Goal: Information Seeking & Learning: Learn about a topic

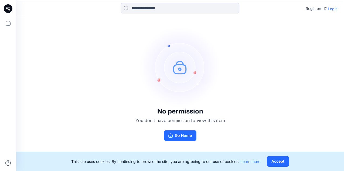
click at [57, 30] on div "No permission You don't have permission to view this item Go Home" at bounding box center [180, 84] width 328 height 134
click at [329, 6] on p "Login" at bounding box center [333, 9] width 10 height 6
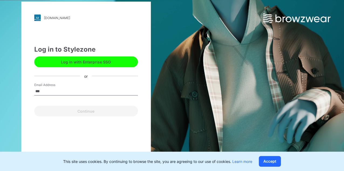
type input "**********"
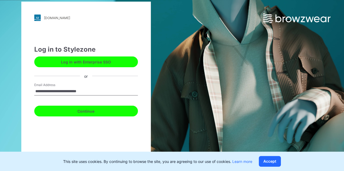
click at [84, 111] on button "Continue" at bounding box center [86, 111] width 104 height 11
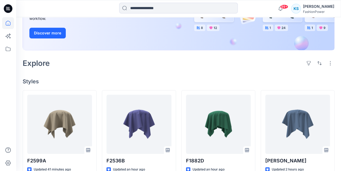
scroll to position [108, 0]
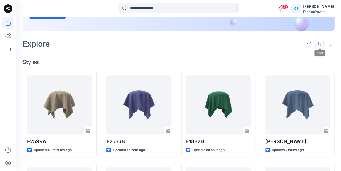
click at [320, 45] on button "button" at bounding box center [319, 44] width 9 height 9
click at [300, 56] on p "Last update" at bounding box center [302, 58] width 34 height 6
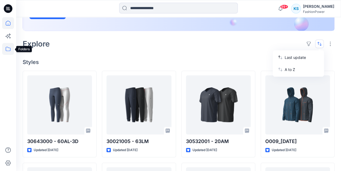
click at [6, 47] on icon at bounding box center [8, 49] width 5 height 4
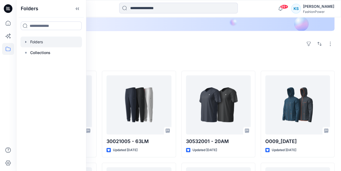
click at [41, 42] on div at bounding box center [50, 42] width 61 height 11
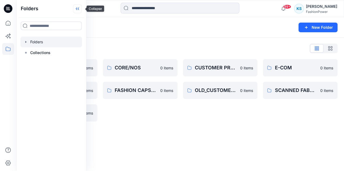
click at [82, 8] on icon at bounding box center [77, 8] width 9 height 9
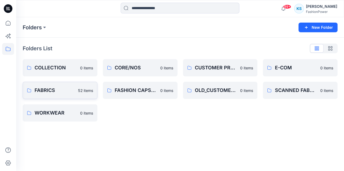
click at [56, 92] on p "FABRICS" at bounding box center [55, 91] width 40 height 8
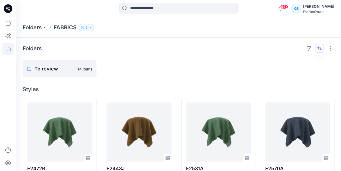
click at [322, 48] on button "button" at bounding box center [319, 48] width 9 height 9
click at [297, 61] on p "Last update" at bounding box center [302, 62] width 34 height 6
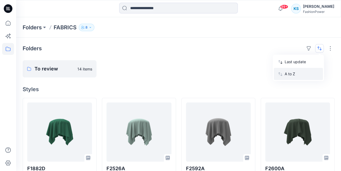
click at [297, 73] on p "A to Z" at bounding box center [302, 74] width 34 height 6
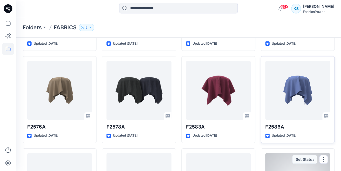
scroll to position [964, 0]
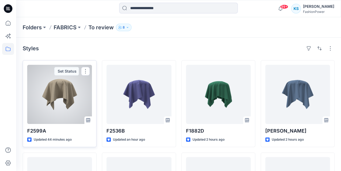
click at [58, 95] on div at bounding box center [59, 94] width 65 height 59
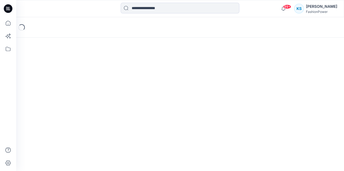
click at [58, 95] on div "Loading..." at bounding box center [180, 94] width 328 height 154
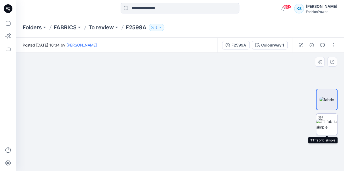
click at [327, 124] on img at bounding box center [326, 124] width 21 height 11
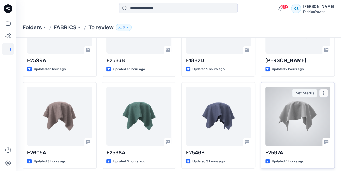
scroll to position [90, 0]
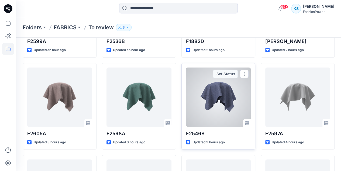
click at [215, 98] on div at bounding box center [218, 97] width 65 height 59
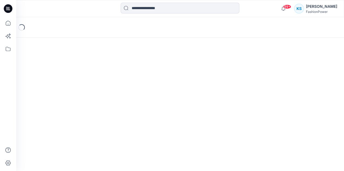
click at [215, 98] on div "Loading..." at bounding box center [180, 94] width 328 height 154
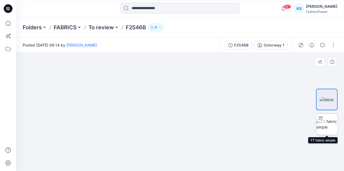
click at [330, 125] on img at bounding box center [326, 124] width 21 height 11
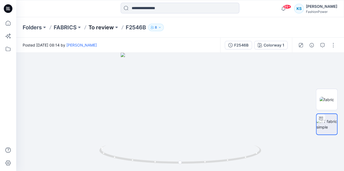
click at [110, 27] on p "To review" at bounding box center [100, 28] width 25 height 8
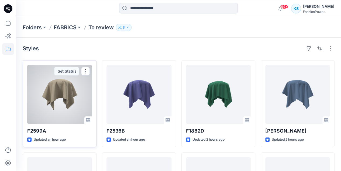
click at [60, 95] on div at bounding box center [59, 94] width 65 height 59
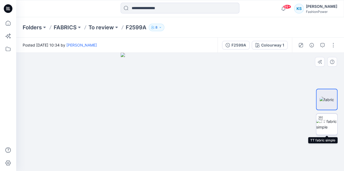
click at [330, 123] on img at bounding box center [326, 124] width 21 height 11
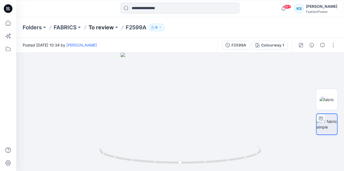
click at [104, 28] on p "To review" at bounding box center [100, 28] width 25 height 8
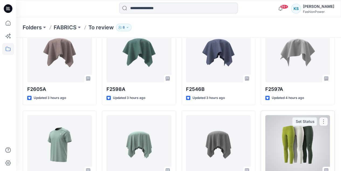
scroll to position [144, 0]
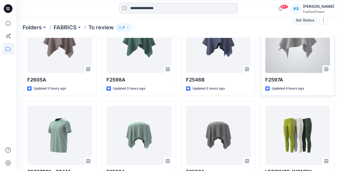
click at [304, 42] on div at bounding box center [297, 43] width 65 height 59
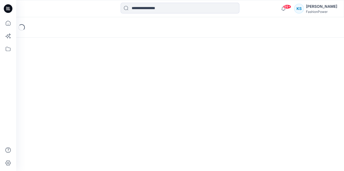
click at [304, 42] on div "Loading..." at bounding box center [180, 94] width 328 height 154
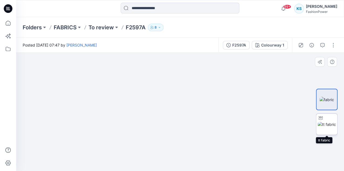
click at [330, 123] on img at bounding box center [326, 125] width 18 height 6
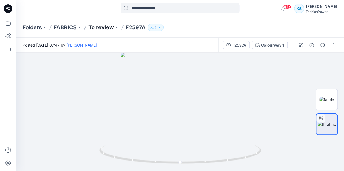
click at [107, 27] on p "To review" at bounding box center [100, 28] width 25 height 8
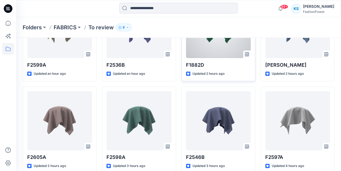
scroll to position [60, 0]
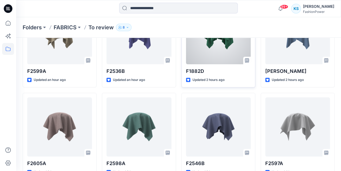
click at [203, 49] on div at bounding box center [218, 34] width 65 height 59
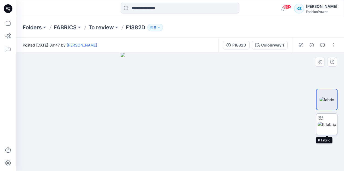
click at [326, 126] on img at bounding box center [326, 125] width 18 height 6
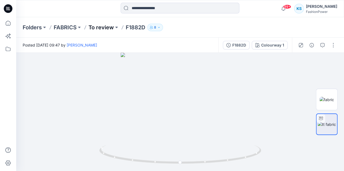
click at [104, 26] on p "To review" at bounding box center [100, 28] width 25 height 8
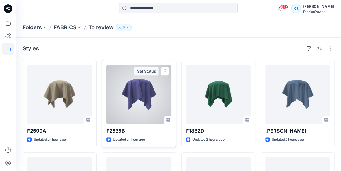
click at [138, 93] on div at bounding box center [138, 94] width 65 height 59
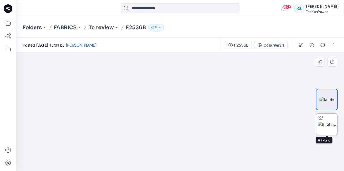
click at [330, 126] on img at bounding box center [326, 125] width 18 height 6
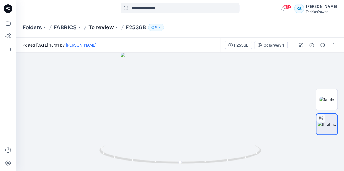
click at [108, 28] on p "To review" at bounding box center [100, 28] width 25 height 8
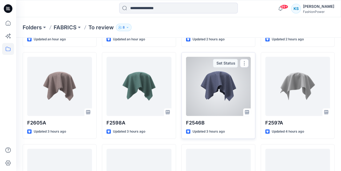
scroll to position [108, 0]
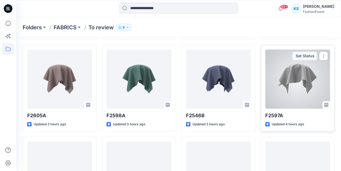
click at [289, 98] on div at bounding box center [297, 79] width 65 height 59
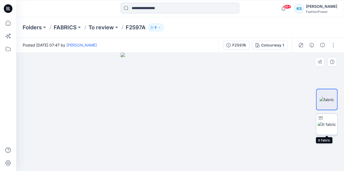
click at [329, 122] on img at bounding box center [326, 125] width 18 height 6
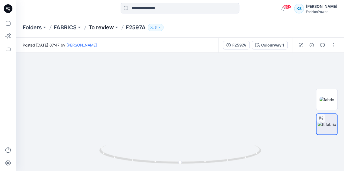
click at [102, 26] on p "To review" at bounding box center [100, 28] width 25 height 8
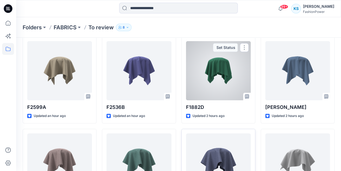
scroll to position [72, 0]
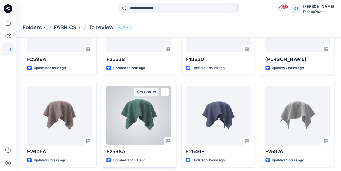
click at [146, 112] on div at bounding box center [138, 115] width 65 height 59
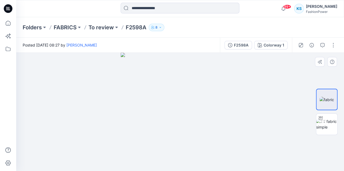
click at [197, 108] on img at bounding box center [179, 112] width 119 height 119
click at [328, 126] on img at bounding box center [326, 124] width 21 height 11
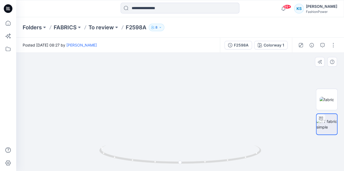
drag, startPoint x: 264, startPoint y: 124, endPoint x: 214, endPoint y: 72, distance: 71.9
click at [214, 72] on img at bounding box center [180, 39] width 308 height 266
drag, startPoint x: 178, startPoint y: 113, endPoint x: 144, endPoint y: 111, distance: 33.2
click at [107, 105] on img at bounding box center [180, 36] width 308 height 270
drag, startPoint x: 196, startPoint y: 181, endPoint x: 148, endPoint y: 170, distance: 48.6
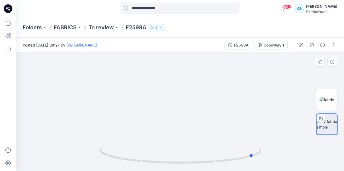
click at [148, 171] on div at bounding box center [180, 157] width 162 height 27
drag, startPoint x: 154, startPoint y: 164, endPoint x: 155, endPoint y: 160, distance: 4.8
click at [155, 160] on icon at bounding box center [180, 155] width 163 height 20
click at [8, 49] on icon at bounding box center [8, 49] width 12 height 12
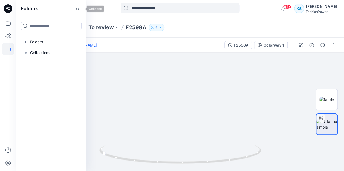
click at [79, 8] on icon at bounding box center [78, 9] width 1 height 3
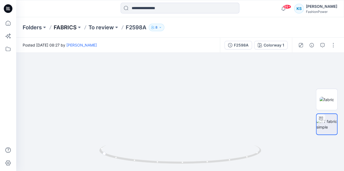
click at [73, 26] on p "FABRICS" at bounding box center [65, 28] width 23 height 8
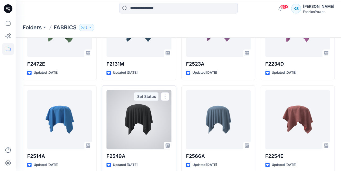
scroll to position [1000, 0]
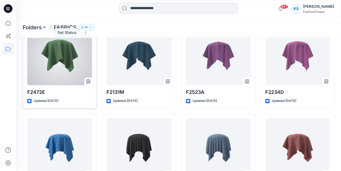
click at [59, 58] on div at bounding box center [59, 55] width 65 height 59
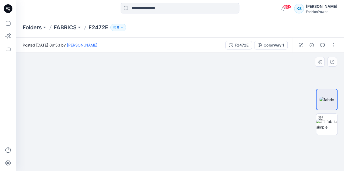
drag, startPoint x: 213, startPoint y: 128, endPoint x: 201, endPoint y: 132, distance: 13.5
click at [141, 132] on img at bounding box center [180, 102] width 170 height 140
drag, startPoint x: 332, startPoint y: 125, endPoint x: 324, endPoint y: 126, distance: 8.1
click at [332, 125] on img at bounding box center [326, 124] width 21 height 11
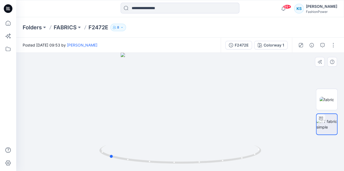
drag, startPoint x: 237, startPoint y: 129, endPoint x: 166, endPoint y: 136, distance: 71.5
click at [166, 136] on div at bounding box center [180, 112] width 328 height 119
drag, startPoint x: 190, startPoint y: 146, endPoint x: 190, endPoint y: 73, distance: 73.6
click at [190, 73] on div at bounding box center [180, 112] width 328 height 119
drag, startPoint x: 194, startPoint y: 160, endPoint x: 197, endPoint y: 140, distance: 19.3
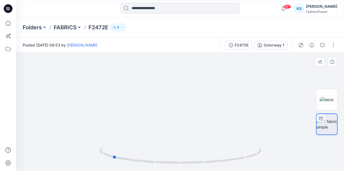
click at [197, 140] on div at bounding box center [180, 112] width 328 height 119
drag, startPoint x: 201, startPoint y: 148, endPoint x: 199, endPoint y: 108, distance: 39.9
click at [199, 108] on div at bounding box center [180, 112] width 328 height 119
drag, startPoint x: 212, startPoint y: 143, endPoint x: 216, endPoint y: 104, distance: 39.1
click at [217, 102] on div at bounding box center [180, 112] width 328 height 119
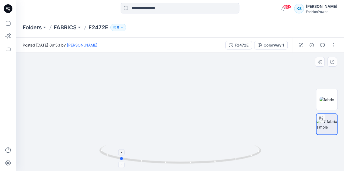
drag, startPoint x: 154, startPoint y: 157, endPoint x: 156, endPoint y: 154, distance: 3.8
click at [156, 154] on icon at bounding box center [180, 155] width 163 height 20
drag, startPoint x: 133, startPoint y: 144, endPoint x: 139, endPoint y: 108, distance: 36.7
click at [139, 108] on div at bounding box center [180, 112] width 328 height 119
drag, startPoint x: 190, startPoint y: 142, endPoint x: 189, endPoint y: 134, distance: 8.4
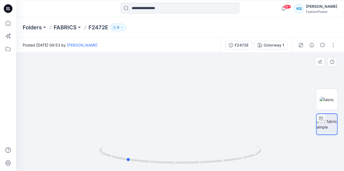
click at [189, 134] on div at bounding box center [180, 112] width 328 height 119
click at [71, 27] on p "FABRICS" at bounding box center [65, 28] width 23 height 8
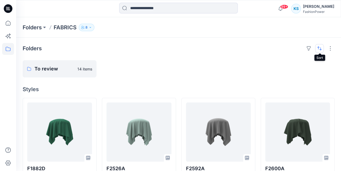
click at [320, 50] on button "button" at bounding box center [319, 48] width 9 height 9
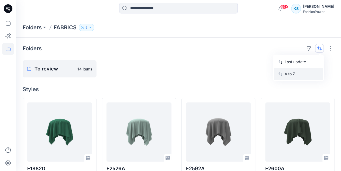
click at [293, 72] on p "A to Z" at bounding box center [302, 74] width 34 height 6
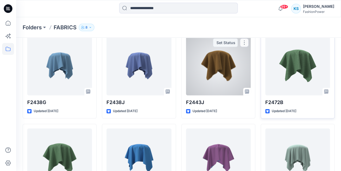
scroll to position [615, 0]
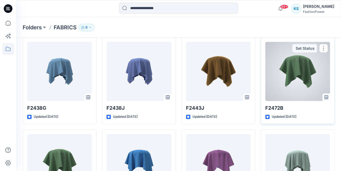
click at [292, 74] on div at bounding box center [297, 71] width 65 height 59
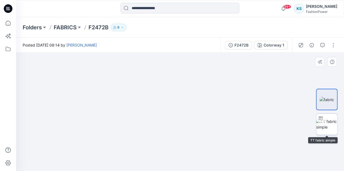
click at [331, 129] on img at bounding box center [326, 124] width 21 height 11
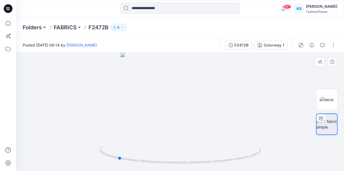
drag, startPoint x: 219, startPoint y: 134, endPoint x: 173, endPoint y: 138, distance: 46.6
click at [173, 138] on div at bounding box center [180, 112] width 328 height 119
drag, startPoint x: 187, startPoint y: 149, endPoint x: 176, endPoint y: 97, distance: 52.8
click at [176, 97] on div at bounding box center [180, 112] width 328 height 119
click at [97, 29] on p "F2472B" at bounding box center [98, 28] width 20 height 8
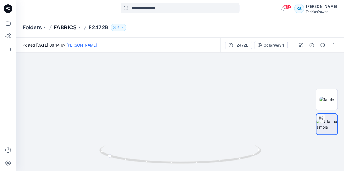
click at [65, 27] on p "FABRICS" at bounding box center [65, 28] width 23 height 8
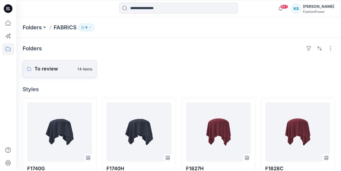
click at [35, 70] on p "To review" at bounding box center [55, 69] width 40 height 8
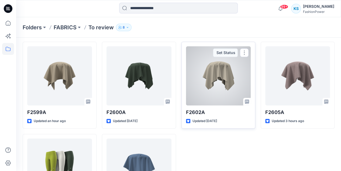
scroll to position [204, 0]
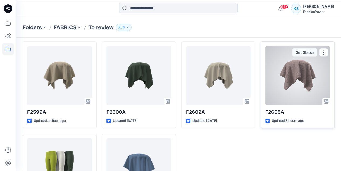
click at [308, 82] on div at bounding box center [297, 75] width 65 height 59
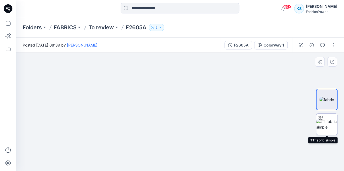
click at [330, 125] on img at bounding box center [326, 124] width 21 height 11
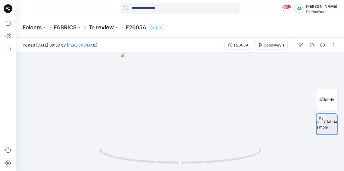
click at [98, 26] on p "To review" at bounding box center [100, 28] width 25 height 8
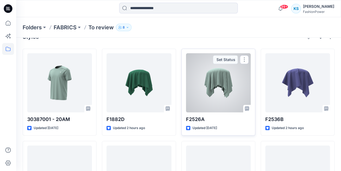
scroll to position [18, 0]
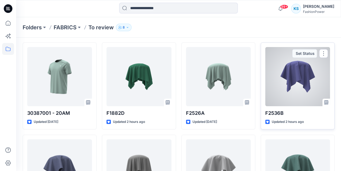
click at [301, 77] on div at bounding box center [297, 76] width 65 height 59
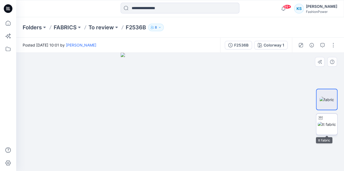
drag, startPoint x: 327, startPoint y: 123, endPoint x: 314, endPoint y: 122, distance: 13.5
click at [327, 123] on img at bounding box center [326, 125] width 18 height 6
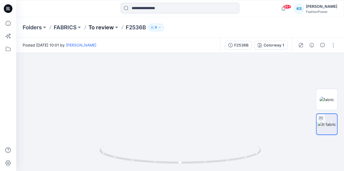
click at [94, 28] on p "To review" at bounding box center [100, 28] width 25 height 8
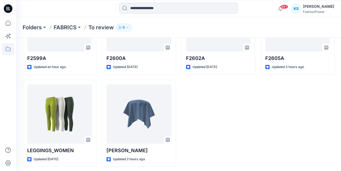
scroll to position [258, 0]
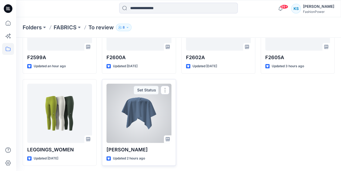
click at [140, 112] on div at bounding box center [138, 113] width 65 height 59
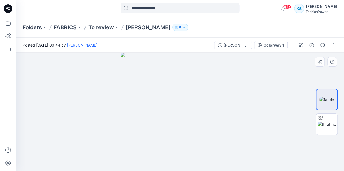
click at [171, 116] on img at bounding box center [179, 112] width 119 height 119
click at [185, 102] on img at bounding box center [179, 98] width 175 height 147
click at [324, 124] on img at bounding box center [326, 125] width 18 height 6
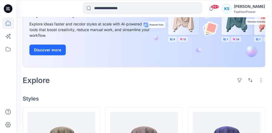
scroll to position [72, 0]
click at [10, 48] on icon at bounding box center [8, 49] width 12 height 12
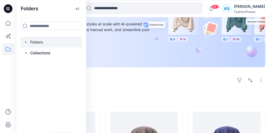
click at [40, 43] on div at bounding box center [50, 42] width 61 height 11
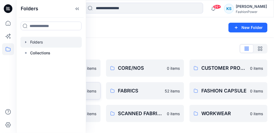
click at [95, 90] on p "0 items" at bounding box center [90, 91] width 13 height 6
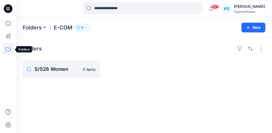
click at [8, 50] on icon at bounding box center [8, 49] width 12 height 12
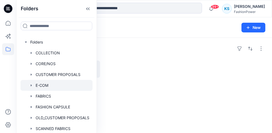
click at [162, 58] on div "Folders S/S26 Women 0 items" at bounding box center [144, 85] width 256 height 95
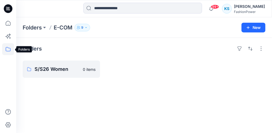
click at [11, 49] on icon at bounding box center [8, 49] width 12 height 12
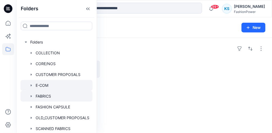
click at [50, 96] on div at bounding box center [56, 96] width 72 height 11
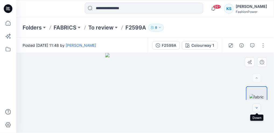
click at [258, 108] on icon "button" at bounding box center [257, 108] width 4 height 4
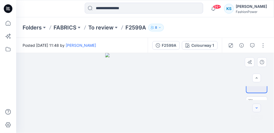
scroll to position [21, 0]
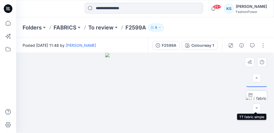
click at [256, 97] on img at bounding box center [257, 100] width 21 height 11
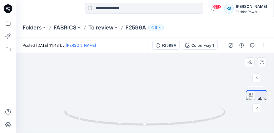
drag, startPoint x: 147, startPoint y: 92, endPoint x: 180, endPoint y: 87, distance: 32.7
click at [154, 57] on img at bounding box center [122, 14] width 323 height 236
drag, startPoint x: 193, startPoint y: 99, endPoint x: 189, endPoint y: 78, distance: 22.2
click at [189, 78] on img at bounding box center [118, 4] width 323 height 257
drag, startPoint x: 188, startPoint y: 101, endPoint x: 173, endPoint y: 100, distance: 14.8
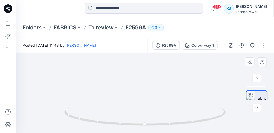
click at [173, 100] on img at bounding box center [113, 3] width 323 height 259
click at [257, 108] on icon "button" at bounding box center [257, 107] width 2 height 1
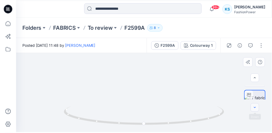
scroll to position [33, 0]
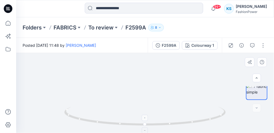
drag, startPoint x: 80, startPoint y: 78, endPoint x: 115, endPoint y: 109, distance: 46.8
click at [102, 122] on div at bounding box center [145, 93] width 258 height 80
drag, startPoint x: 132, startPoint y: 93, endPoint x: 84, endPoint y: 104, distance: 49.3
click at [83, 105] on img at bounding box center [111, 20] width 350 height 223
drag, startPoint x: 170, startPoint y: 78, endPoint x: 135, endPoint y: 119, distance: 54.1
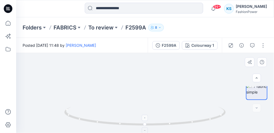
click at [135, 119] on div at bounding box center [145, 93] width 258 height 80
drag, startPoint x: 134, startPoint y: 80, endPoint x: 167, endPoint y: 98, distance: 37.2
click at [164, 92] on img at bounding box center [134, 50] width 350 height 166
drag, startPoint x: 165, startPoint y: 111, endPoint x: 189, endPoint y: 76, distance: 42.7
click at [189, 76] on div at bounding box center [145, 93] width 258 height 80
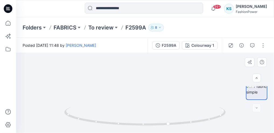
drag, startPoint x: 184, startPoint y: 100, endPoint x: 191, endPoint y: 83, distance: 17.8
click at [191, 69] on img at bounding box center [136, 32] width 350 height 201
drag, startPoint x: 192, startPoint y: 77, endPoint x: 197, endPoint y: 62, distance: 16.4
click at [197, 62] on img at bounding box center [140, 17] width 350 height 230
drag, startPoint x: 194, startPoint y: 91, endPoint x: 199, endPoint y: 65, distance: 26.7
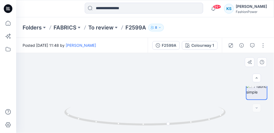
click at [199, 65] on img at bounding box center [149, 0] width 350 height 265
click at [102, 27] on p "To review" at bounding box center [100, 28] width 25 height 8
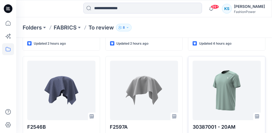
scroll to position [198, 0]
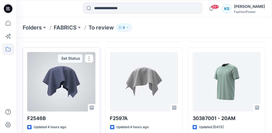
click at [60, 76] on div at bounding box center [61, 81] width 68 height 59
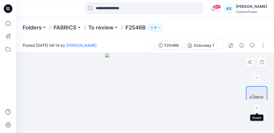
click at [257, 110] on icon "button" at bounding box center [257, 108] width 4 height 4
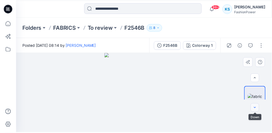
scroll to position [21, 0]
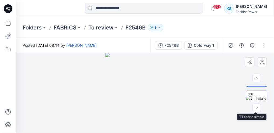
click at [257, 95] on img at bounding box center [257, 100] width 21 height 11
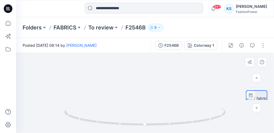
drag, startPoint x: 106, startPoint y: 74, endPoint x: 117, endPoint y: 58, distance: 18.5
click at [116, 58] on img at bounding box center [148, 25] width 350 height 213
drag, startPoint x: 171, startPoint y: 86, endPoint x: 167, endPoint y: 73, distance: 14.0
click at [167, 73] on img at bounding box center [103, 5] width 350 height 255
click at [101, 28] on p "To review" at bounding box center [100, 28] width 25 height 8
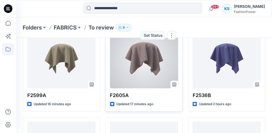
scroll to position [18, 0]
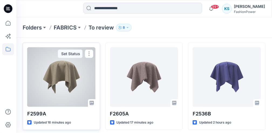
click at [66, 73] on div at bounding box center [61, 76] width 68 height 59
